Goal: Check status: Check status

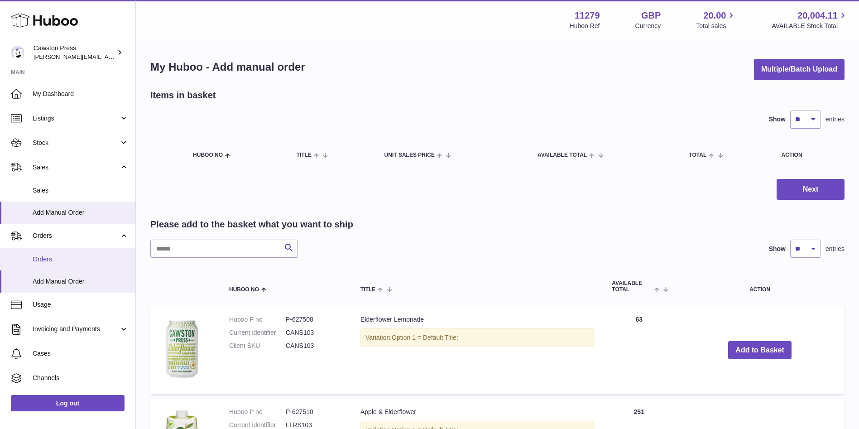
click at [62, 264] on link "Orders" at bounding box center [67, 259] width 135 height 22
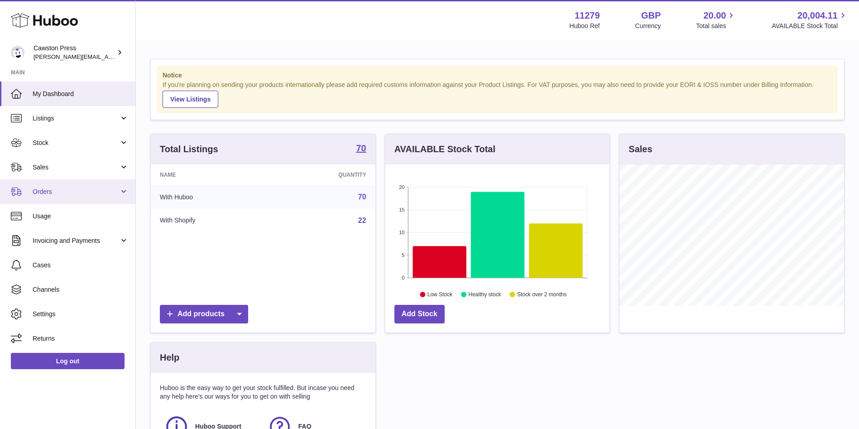
click at [77, 194] on span "Orders" at bounding box center [76, 191] width 86 height 9
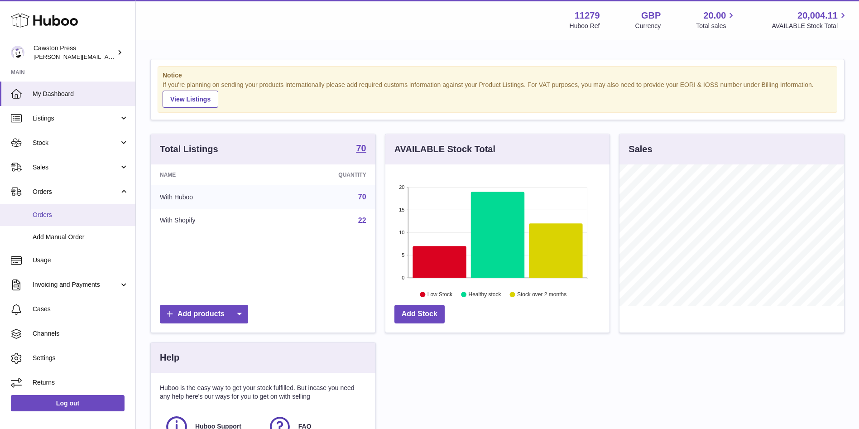
click at [57, 213] on span "Orders" at bounding box center [81, 214] width 96 height 9
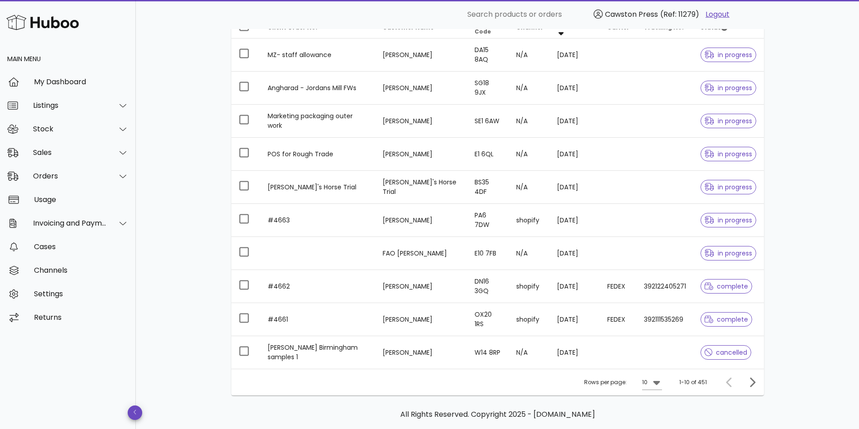
scroll to position [128, 0]
click at [751, 381] on icon "Next page" at bounding box center [751, 381] width 11 height 11
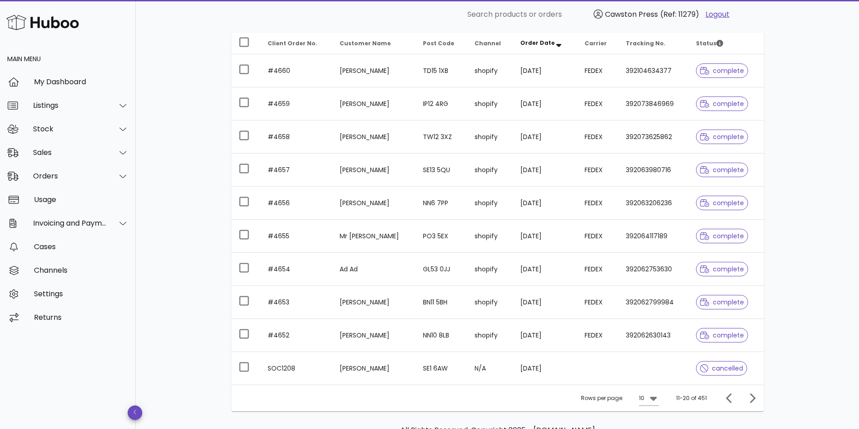
scroll to position [114, 0]
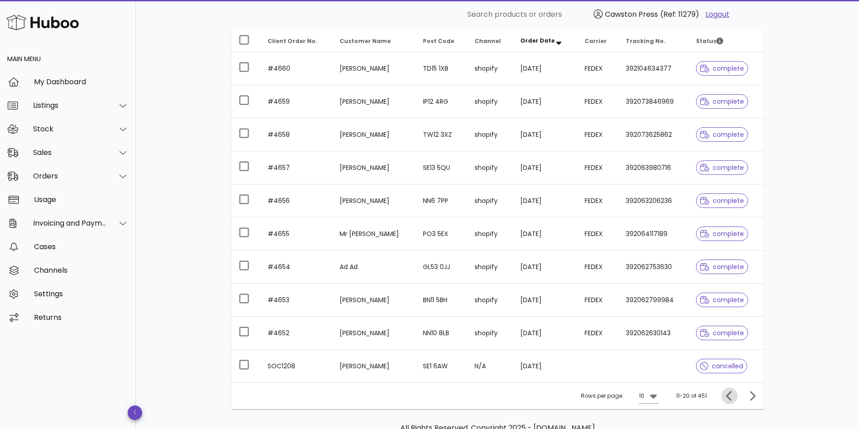
click at [731, 396] on icon "Previous page" at bounding box center [729, 395] width 11 height 11
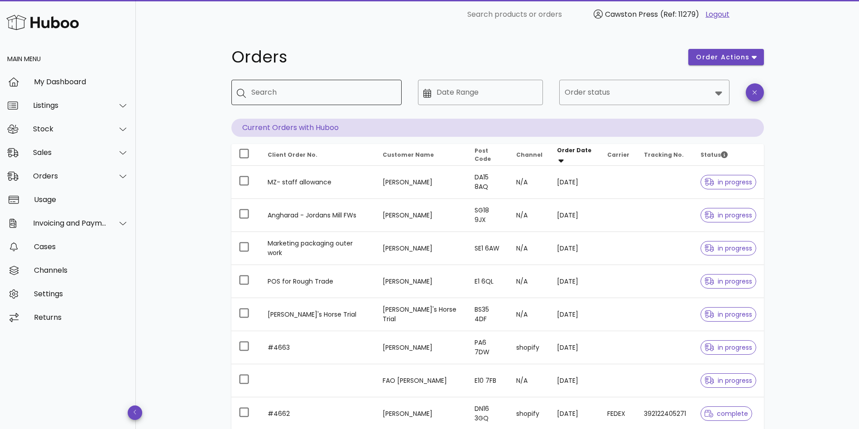
click at [347, 86] on input "Search" at bounding box center [322, 92] width 143 height 14
type input "*****"
click at [655, 97] on input "Order status" at bounding box center [637, 92] width 147 height 14
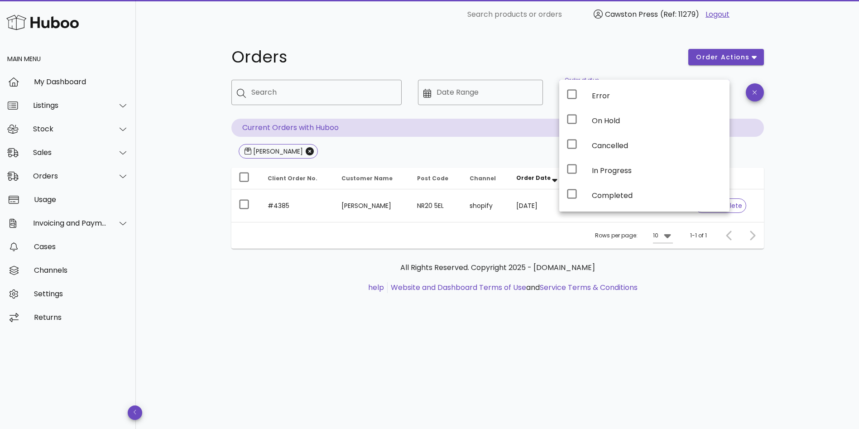
click at [225, 304] on div "Orders order actions ​ Search ​ Date Range ​ Order status Current Orders with H…" at bounding box center [498, 175] width 576 height 293
